Goal: Task Accomplishment & Management: Use online tool/utility

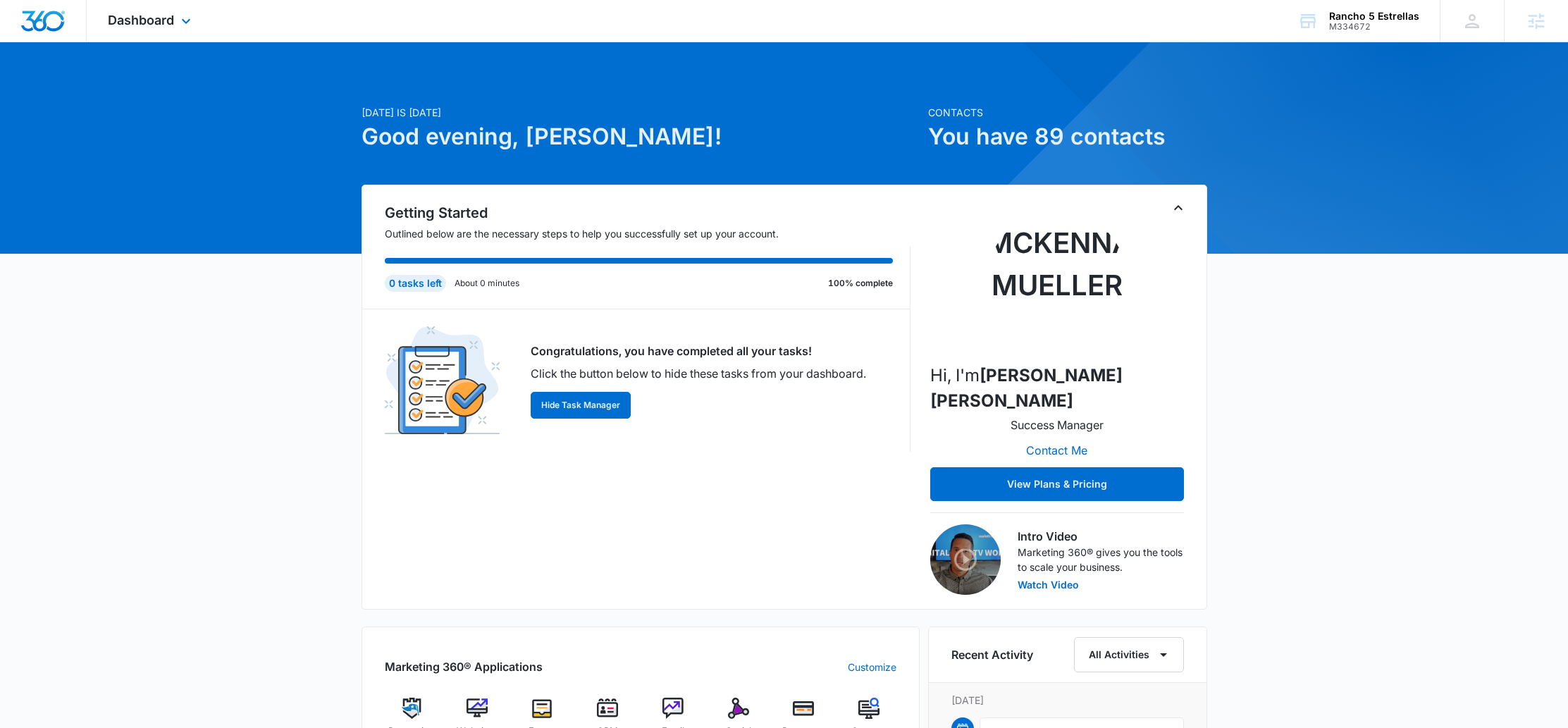
click at [129, 27] on div "Dashboard Apps Reputation Websites Forms CRM Email Social Payments POS Content …" at bounding box center [151, 21] width 129 height 41
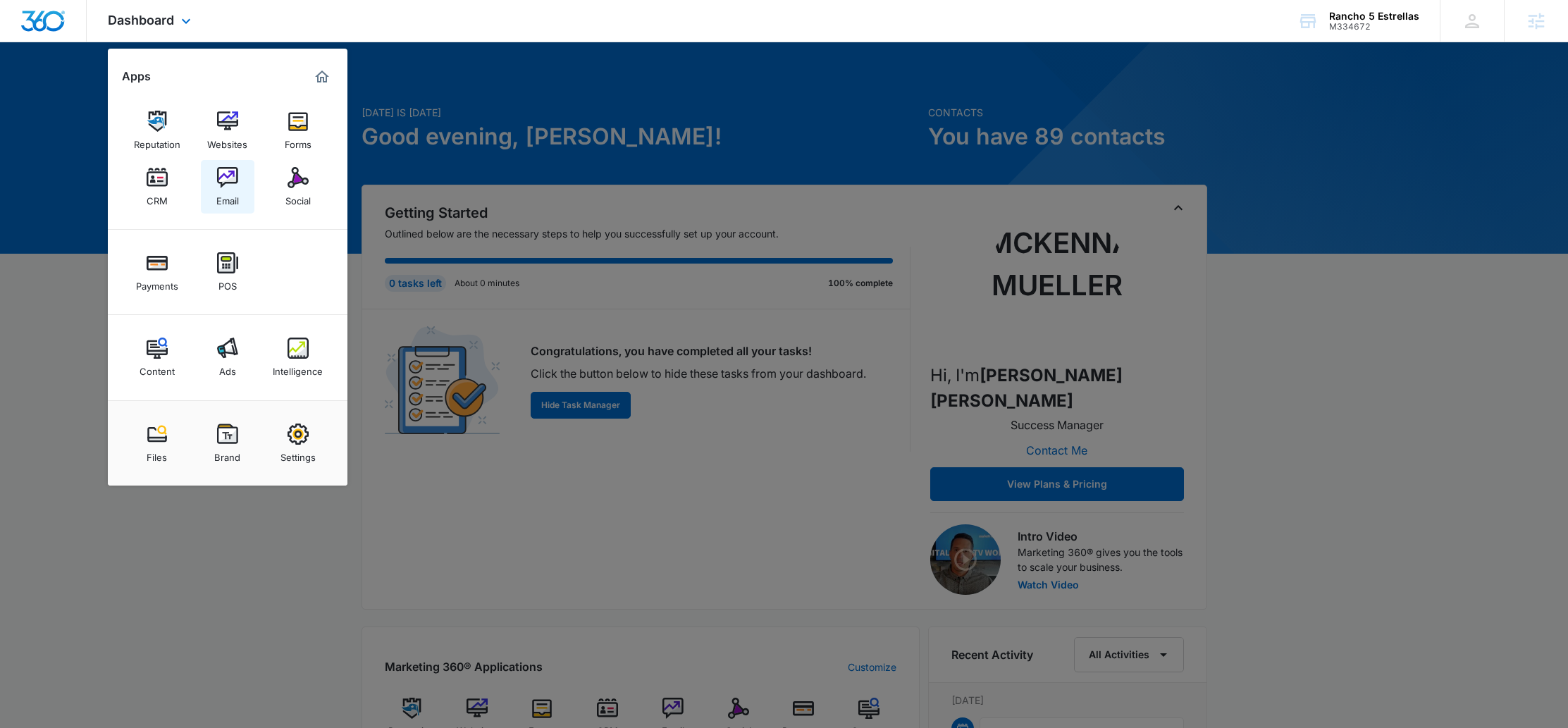
click at [230, 174] on img at bounding box center [227, 177] width 21 height 21
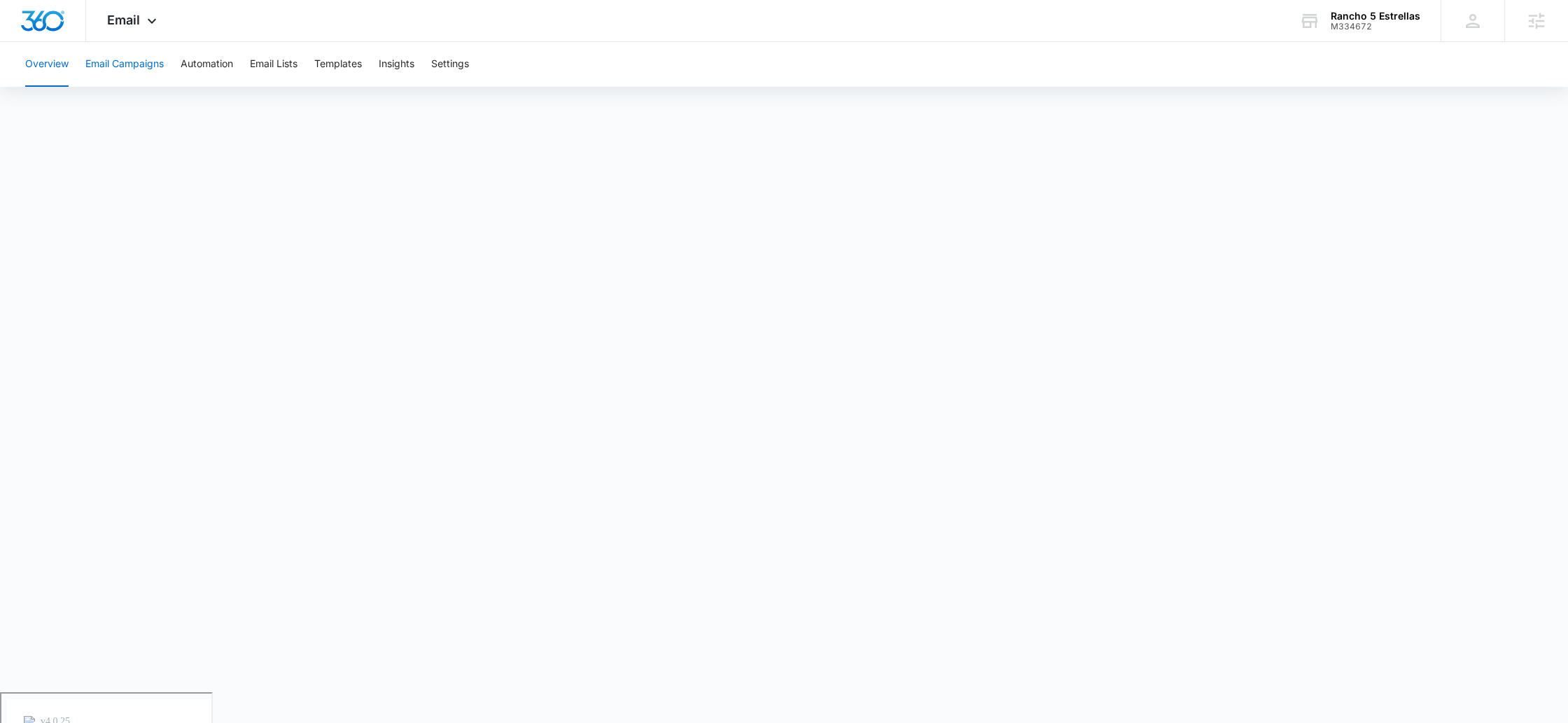
click at [127, 72] on button "Email Campaigns" at bounding box center [124, 65] width 78 height 45
